Goal: Task Accomplishment & Management: Manage account settings

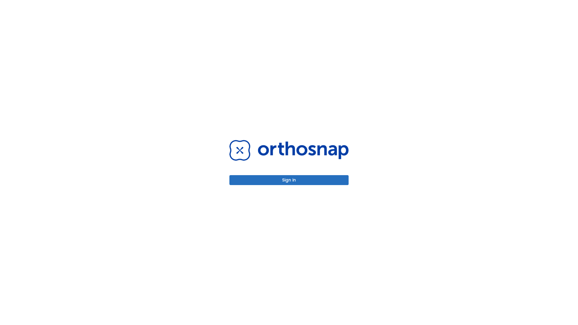
click at [289, 180] on button "Sign in" at bounding box center [289, 180] width 119 height 10
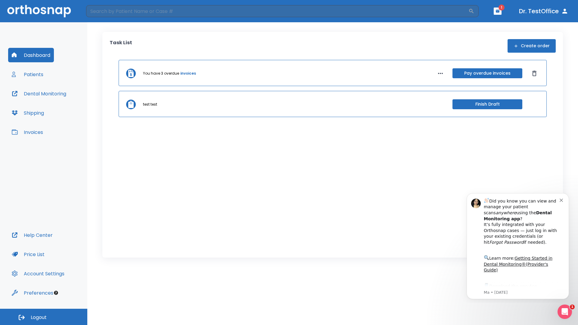
click at [44, 317] on span "Logout" at bounding box center [39, 318] width 16 height 7
